Goal: Task Accomplishment & Management: Use online tool/utility

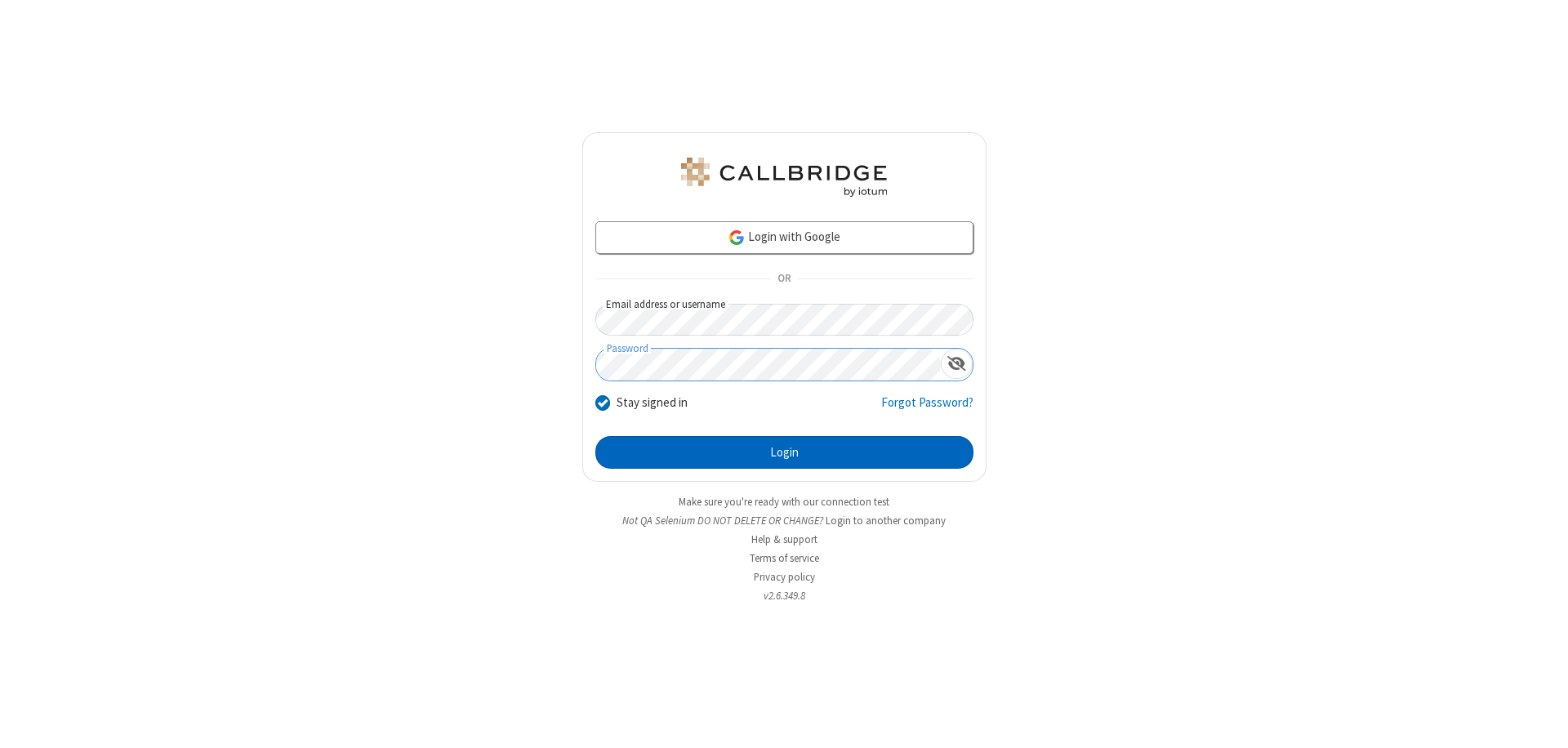
click at [784, 452] on button "Login" at bounding box center [784, 452] width 378 height 33
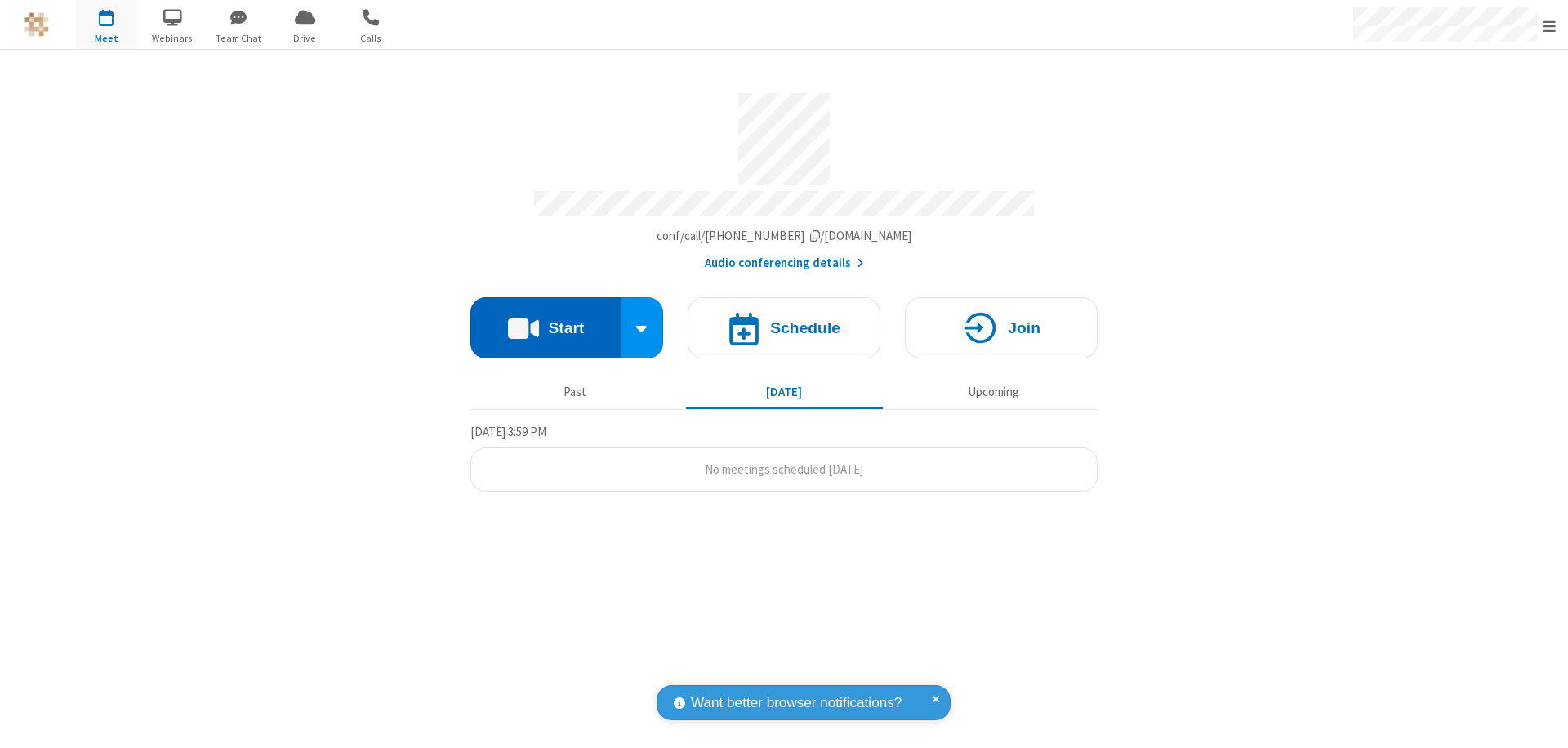
click at [546, 320] on button "Start" at bounding box center [546, 328] width 151 height 61
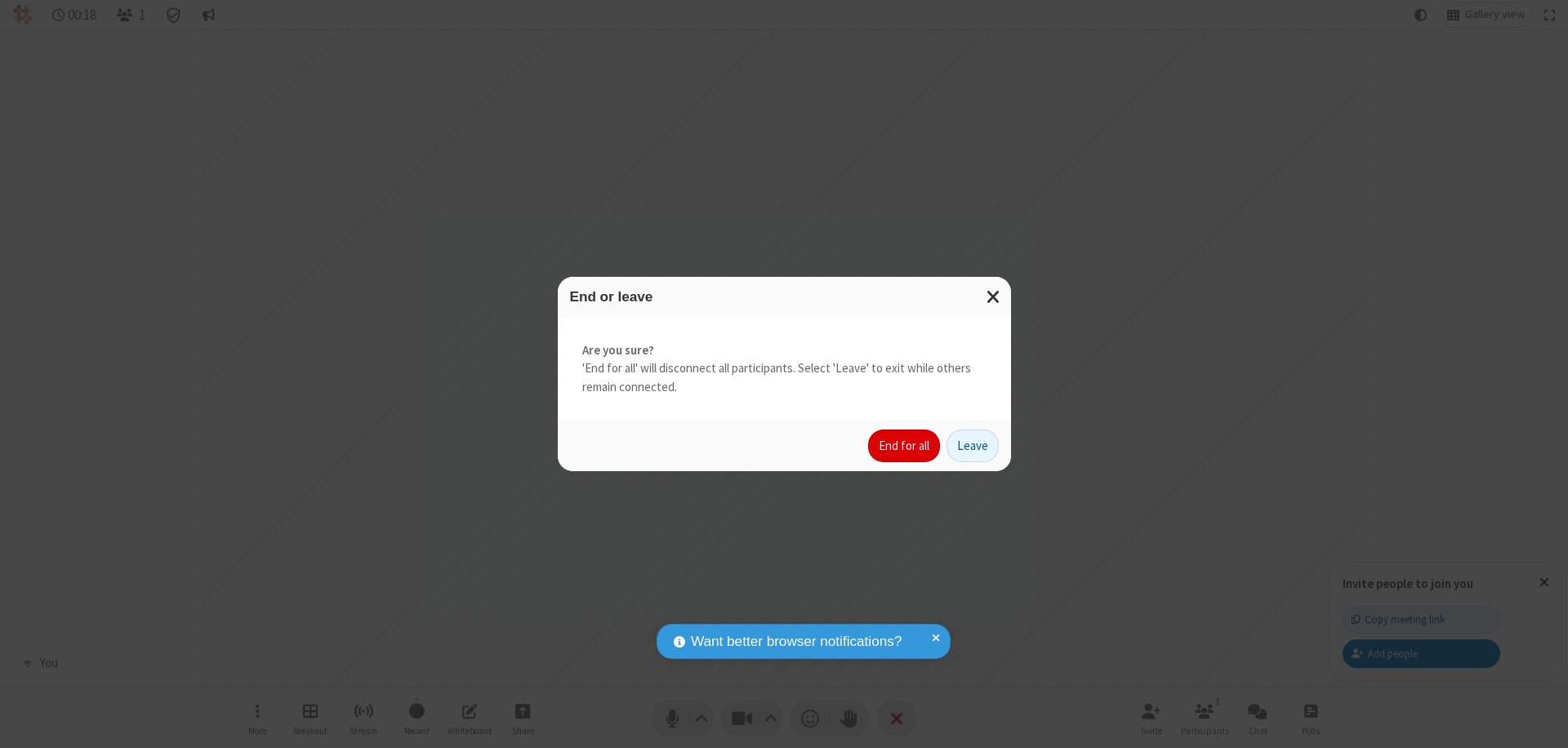
click at [905, 446] on button "End for all" at bounding box center [904, 445] width 72 height 33
